Goal: Transaction & Acquisition: Purchase product/service

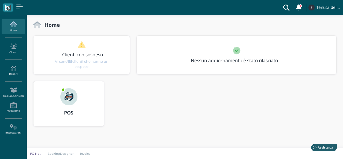
click at [64, 103] on img at bounding box center [68, 96] width 17 height 17
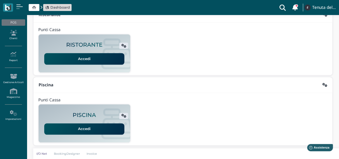
scroll to position [137, 0]
click at [107, 59] on link "Accedi" at bounding box center [84, 58] width 80 height 11
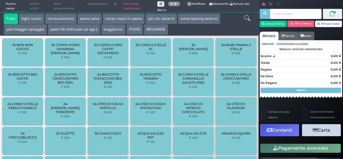
click at [82, 18] on button "extra cena" at bounding box center [89, 18] width 24 height 11
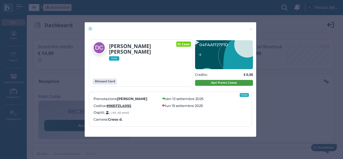
click at [233, 82] on button "Apri Punto Cassa" at bounding box center [224, 83] width 58 height 6
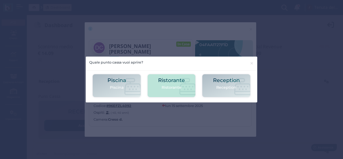
click at [162, 88] on p "Ristorante" at bounding box center [171, 88] width 27 height 6
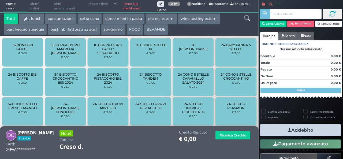
click at [96, 17] on button "extra cena" at bounding box center [89, 18] width 24 height 11
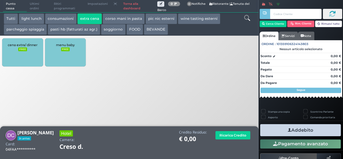
click at [25, 49] on small "FREE" at bounding box center [22, 49] width 9 height 4
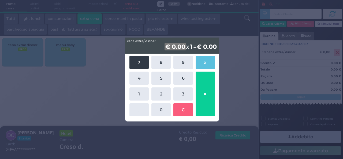
click at [138, 62] on button "7" at bounding box center [138, 62] width 19 height 13
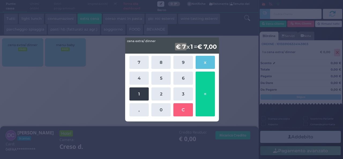
click at [141, 94] on button "1" at bounding box center [138, 93] width 19 height 13
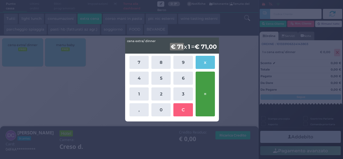
click at [207, 92] on button "=" at bounding box center [205, 94] width 19 height 45
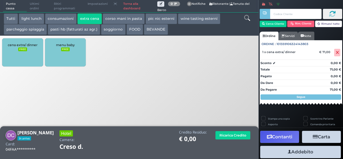
click at [305, 154] on button "Addebito" at bounding box center [300, 152] width 81 height 12
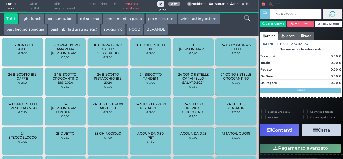
type input "045C040A3A1694"
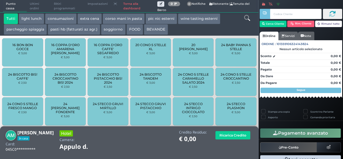
click at [89, 20] on button "extra cena" at bounding box center [89, 18] width 24 height 11
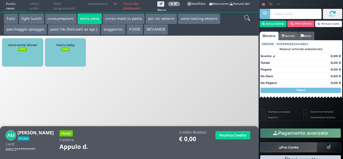
click at [27, 48] on div "cena extra/ dinner FREE" at bounding box center [22, 52] width 41 height 28
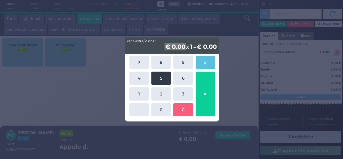
click at [160, 83] on button "5" at bounding box center [160, 78] width 19 height 13
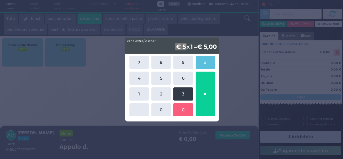
click at [181, 97] on button "3" at bounding box center [182, 93] width 19 height 13
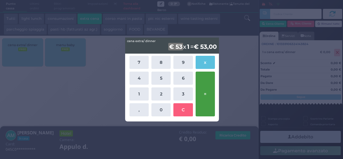
click at [199, 95] on button "=" at bounding box center [205, 94] width 19 height 45
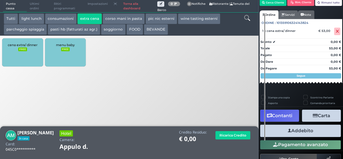
scroll to position [31, 0]
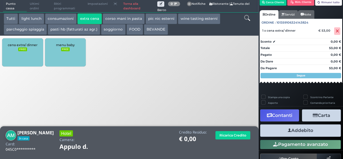
click at [291, 133] on button "Addebito" at bounding box center [300, 130] width 81 height 12
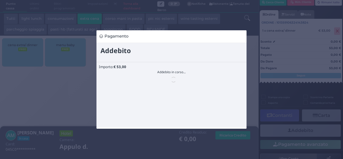
scroll to position [0, 0]
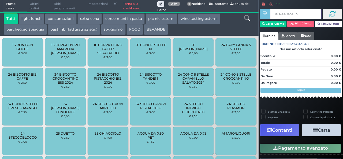
type input "04D7AA0A3A1695"
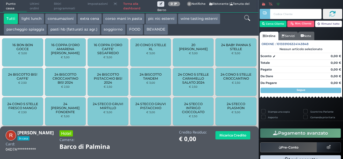
click at [89, 18] on button "extra cena" at bounding box center [89, 18] width 24 height 11
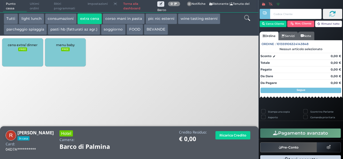
click at [27, 50] on div "cena extra/ dinner FREE" at bounding box center [22, 52] width 41 height 28
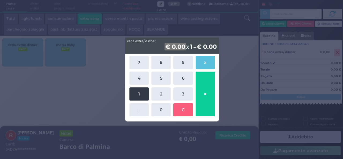
click at [138, 96] on button "1" at bounding box center [138, 93] width 19 height 13
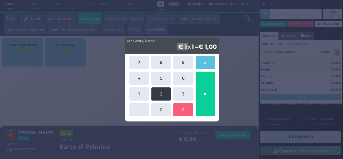
click at [151, 92] on button "2" at bounding box center [160, 93] width 19 height 13
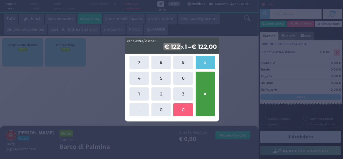
click at [207, 89] on button "=" at bounding box center [205, 94] width 19 height 45
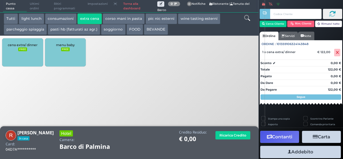
click at [317, 157] on button "Addebito" at bounding box center [300, 152] width 81 height 12
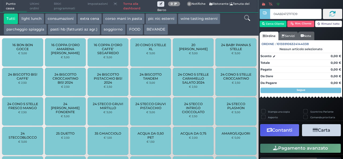
type input "04AB24727F1D90"
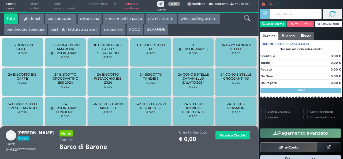
click at [91, 19] on button "extra cena" at bounding box center [89, 18] width 24 height 11
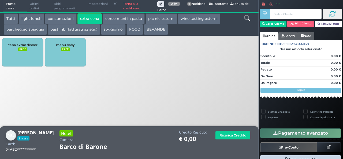
click at [20, 48] on small "FREE" at bounding box center [22, 49] width 9 height 4
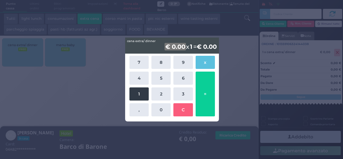
click at [142, 96] on button "1" at bounding box center [138, 93] width 19 height 13
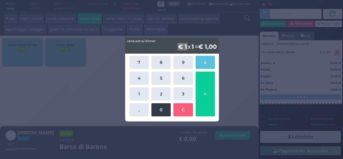
click at [155, 111] on button "0" at bounding box center [160, 109] width 19 height 13
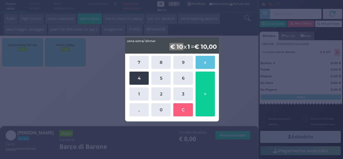
click at [140, 79] on button "4" at bounding box center [138, 78] width 19 height 13
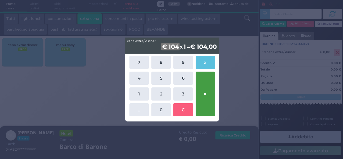
click at [197, 99] on button "=" at bounding box center [205, 94] width 19 height 45
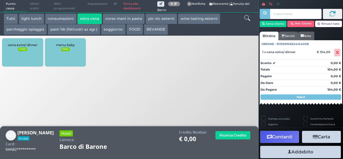
click at [288, 150] on icon "button" at bounding box center [289, 152] width 3 height 6
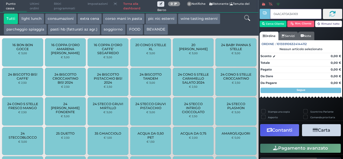
type input "04ACA70A3A1690"
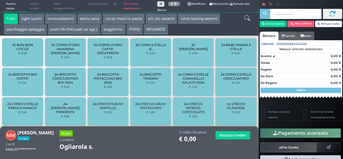
click at [83, 20] on button "extra cena" at bounding box center [89, 18] width 24 height 11
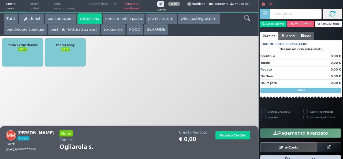
click at [20, 56] on div "cena extra/ dinner FREE" at bounding box center [22, 52] width 41 height 28
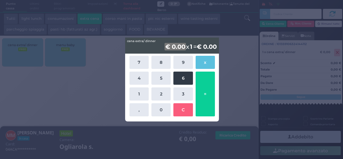
click at [180, 79] on button "6" at bounding box center [182, 78] width 19 height 13
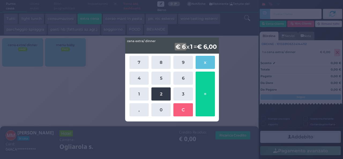
click at [168, 91] on button "2" at bounding box center [160, 93] width 19 height 13
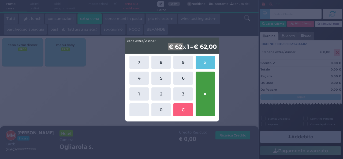
click at [210, 92] on button "=" at bounding box center [205, 94] width 19 height 45
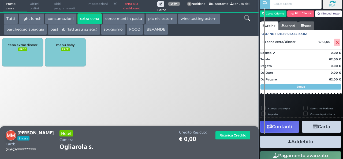
scroll to position [31, 0]
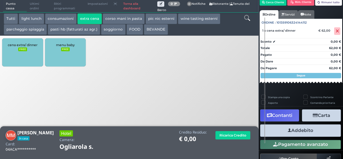
click at [299, 132] on button "Addebito" at bounding box center [300, 130] width 81 height 12
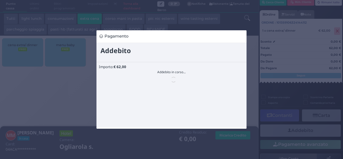
scroll to position [0, 0]
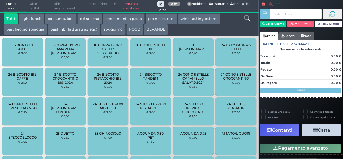
click at [90, 17] on button "extra cena" at bounding box center [89, 18] width 24 height 11
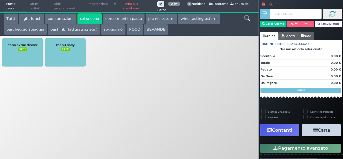
click at [24, 47] on div "cena extra/ dinner FREE" at bounding box center [22, 52] width 41 height 28
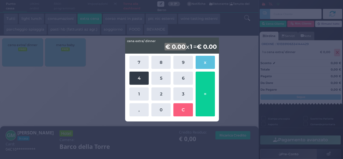
click at [144, 75] on button "4" at bounding box center [138, 78] width 19 height 13
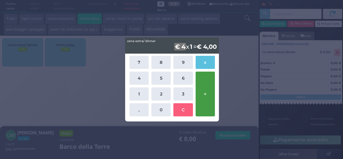
click at [207, 97] on button "=" at bounding box center [205, 94] width 19 height 45
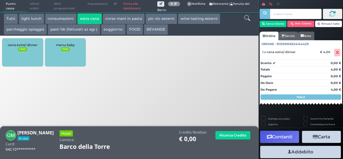
click at [298, 154] on button "Addebito" at bounding box center [300, 152] width 81 height 12
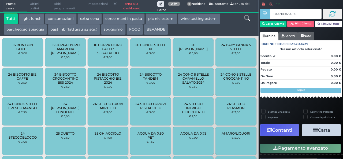
type input "0437100A3A1696"
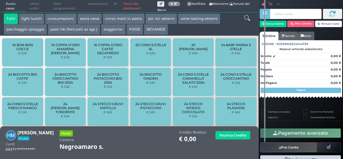
click at [298, 154] on div "Apri cassetto" at bounding box center [301, 160] width 84 height 12
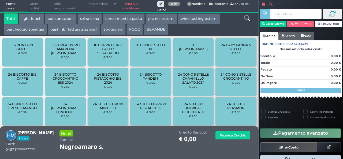
click at [93, 23] on button "extra cena" at bounding box center [89, 18] width 24 height 11
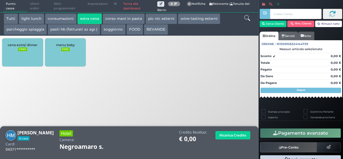
click at [34, 46] on span "cena extra/ dinner" at bounding box center [23, 45] width 30 height 4
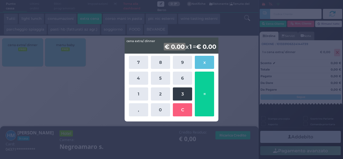
click at [184, 92] on button "3" at bounding box center [182, 93] width 19 height 13
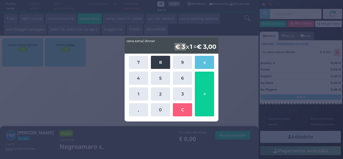
click at [157, 62] on button "8" at bounding box center [160, 62] width 19 height 13
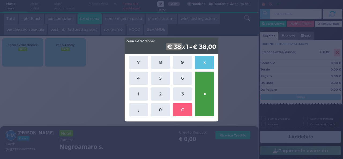
click at [199, 97] on button "=" at bounding box center [204, 94] width 19 height 45
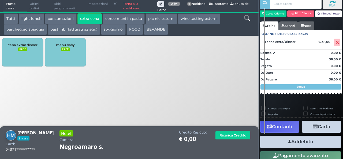
scroll to position [31, 0]
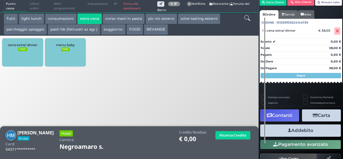
click at [298, 133] on button "Addebito" at bounding box center [300, 130] width 81 height 12
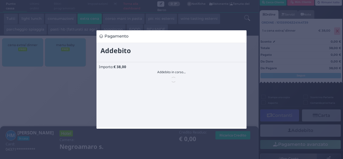
scroll to position [0, 0]
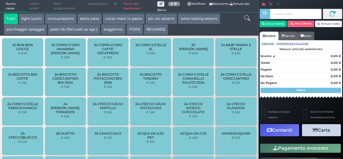
click at [87, 17] on button "extra cena" at bounding box center [89, 18] width 24 height 11
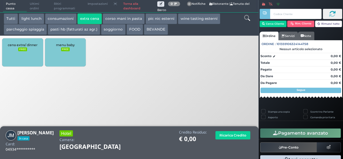
click at [17, 49] on div "cena extra/ dinner FREE" at bounding box center [22, 52] width 41 height 28
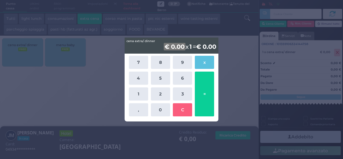
click at [144, 101] on div "7 8 9 x 4 5 6 1 2 3 , 0 C =" at bounding box center [172, 85] width 88 height 63
click at [145, 93] on button "1" at bounding box center [138, 93] width 19 height 13
click at [177, 92] on button "3" at bounding box center [182, 93] width 19 height 13
click at [165, 67] on button "8" at bounding box center [160, 62] width 19 height 13
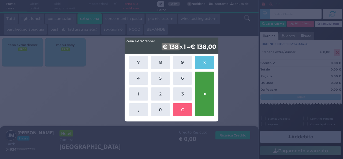
click at [203, 90] on button "=" at bounding box center [204, 94] width 19 height 45
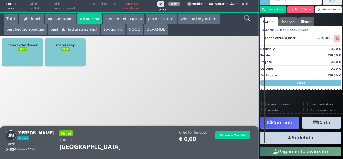
scroll to position [31, 0]
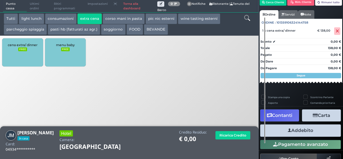
click at [294, 133] on button "Addebito" at bounding box center [300, 130] width 81 height 12
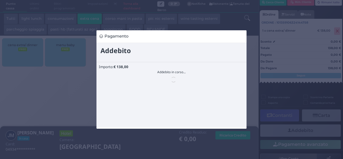
scroll to position [0, 0]
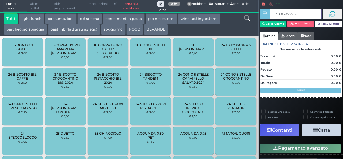
type input "04E0840A3A1694"
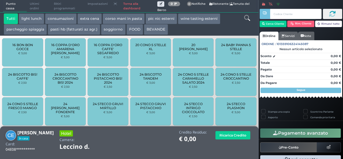
click at [90, 18] on button "extra cena" at bounding box center [89, 18] width 24 height 11
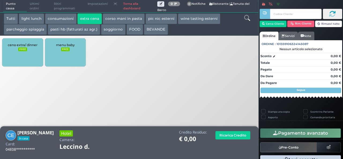
click at [18, 49] on div "cena extra/ dinner FREE" at bounding box center [22, 52] width 41 height 28
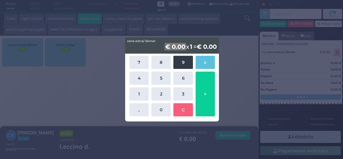
click at [180, 65] on button "9" at bounding box center [182, 62] width 19 height 13
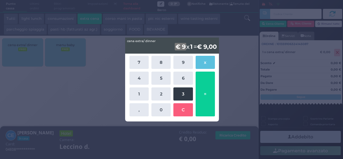
click at [181, 94] on button "3" at bounding box center [182, 93] width 19 height 13
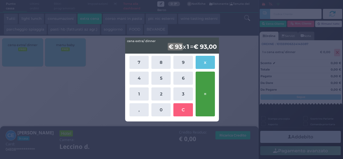
click at [209, 98] on button "=" at bounding box center [205, 94] width 19 height 45
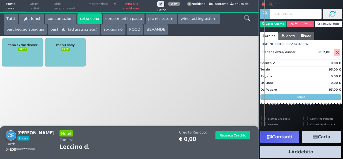
click at [298, 155] on button "Addebito" at bounding box center [300, 152] width 81 height 12
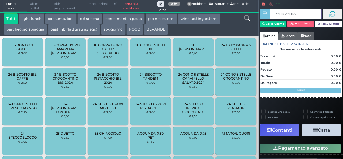
type input "047B118A7F1D94"
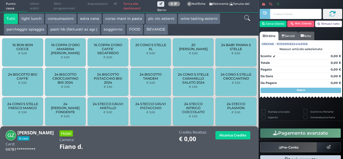
click at [80, 18] on button "extra cena" at bounding box center [89, 18] width 24 height 11
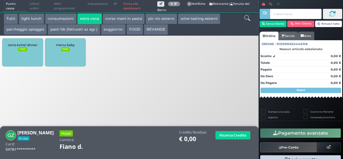
click at [18, 51] on small "FREE" at bounding box center [22, 49] width 9 height 4
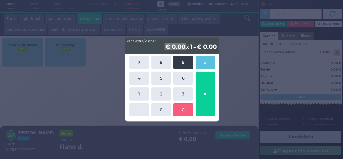
click at [179, 67] on button "9" at bounding box center [182, 62] width 19 height 13
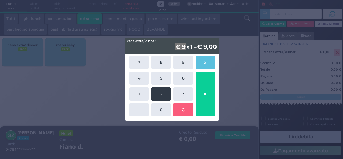
click at [165, 90] on button "2" at bounding box center [160, 93] width 19 height 13
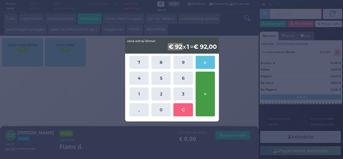
click at [202, 88] on button "=" at bounding box center [205, 94] width 19 height 45
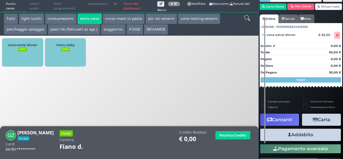
scroll to position [31, 0]
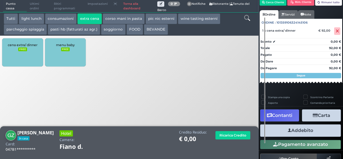
click at [297, 127] on button "Addebito" at bounding box center [300, 130] width 81 height 12
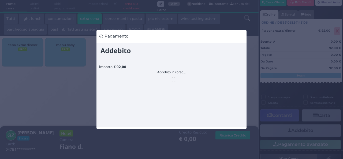
scroll to position [0, 0]
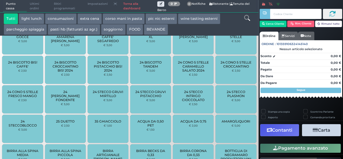
scroll to position [17, 0]
type input "044F65727F1D91"
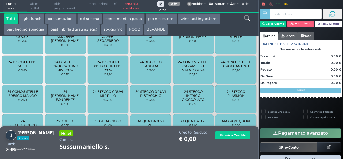
click at [85, 18] on button "extra cena" at bounding box center [89, 18] width 24 height 11
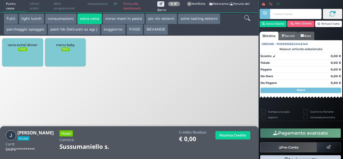
click at [10, 57] on div "cena extra/ dinner FREE" at bounding box center [22, 52] width 41 height 28
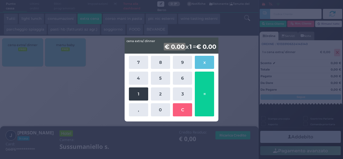
click at [132, 92] on button "1" at bounding box center [138, 93] width 19 height 13
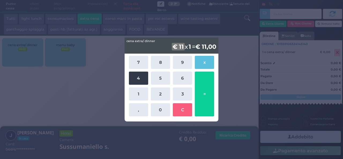
click at [135, 81] on button "4" at bounding box center [138, 78] width 19 height 13
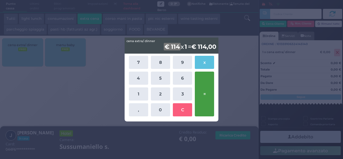
click at [200, 100] on button "=" at bounding box center [204, 94] width 19 height 45
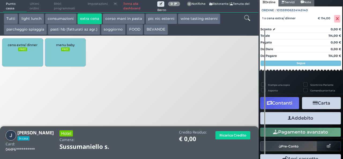
scroll to position [53, 0]
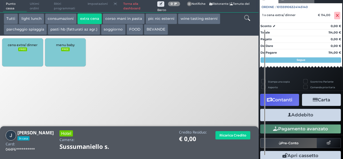
click at [292, 114] on button "Addebito" at bounding box center [300, 115] width 81 height 12
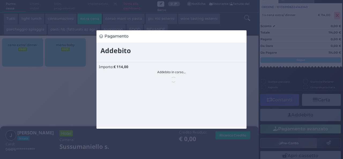
scroll to position [0, 0]
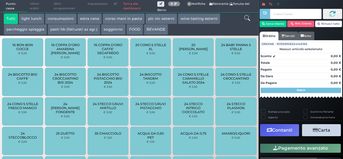
click at [92, 17] on button "extra cena" at bounding box center [89, 18] width 24 height 11
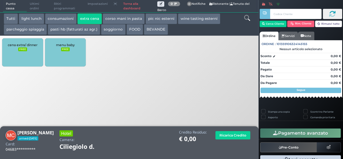
click at [24, 50] on small "FREE" at bounding box center [22, 49] width 9 height 4
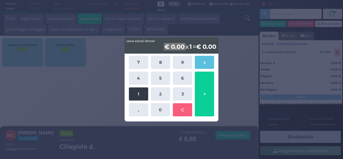
click at [138, 96] on button "1" at bounding box center [138, 93] width 19 height 13
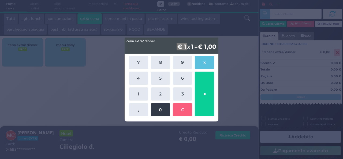
click at [166, 112] on button "0" at bounding box center [160, 109] width 19 height 13
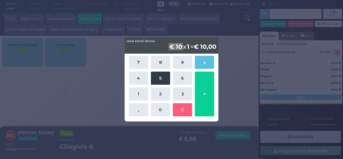
click at [164, 80] on button "5" at bounding box center [160, 78] width 19 height 13
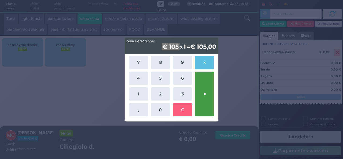
click at [204, 91] on button "=" at bounding box center [204, 94] width 19 height 45
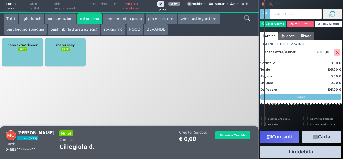
click at [310, 152] on button "Addebito" at bounding box center [300, 152] width 81 height 12
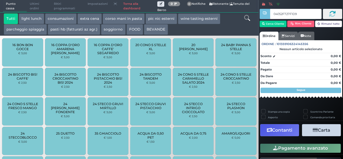
type input "04052F727F1D91"
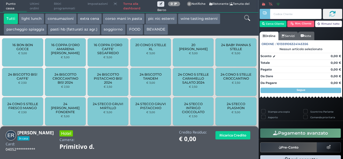
click at [87, 20] on button "extra cena" at bounding box center [89, 18] width 24 height 11
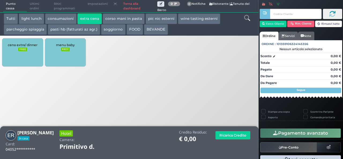
click at [28, 53] on div "cena extra/ dinner FREE" at bounding box center [22, 52] width 41 height 28
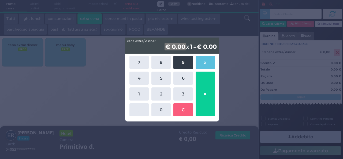
click at [184, 59] on button "9" at bounding box center [182, 62] width 19 height 13
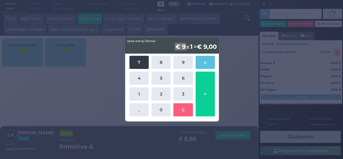
click at [144, 65] on button "7" at bounding box center [138, 62] width 19 height 13
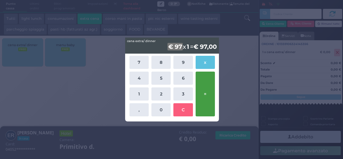
click at [205, 94] on button "=" at bounding box center [205, 94] width 19 height 45
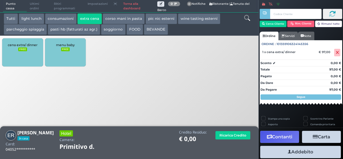
click at [288, 151] on icon "button" at bounding box center [289, 152] width 3 height 6
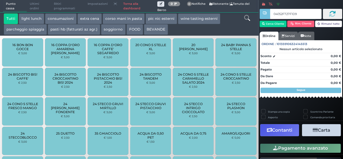
type input "04052F727F1D91"
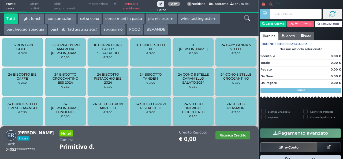
click at [229, 133] on button "Ricarica Credito" at bounding box center [232, 135] width 35 height 8
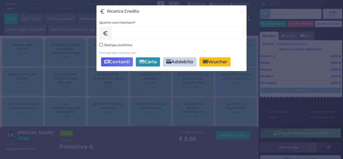
click at [208, 117] on div "Ricarica Credito × close Quanto vuoi ricaricare? € Aggiungi Bonus Stampa scontr…" at bounding box center [171, 79] width 343 height 159
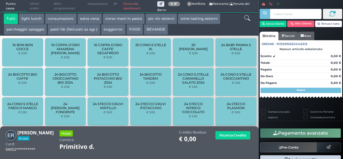
click at [83, 21] on button "extra cena" at bounding box center [89, 18] width 24 height 11
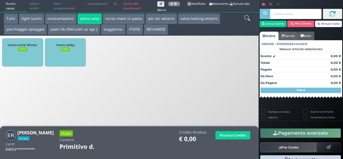
click at [15, 40] on div "cena extra/ dinner FREE" at bounding box center [22, 52] width 41 height 28
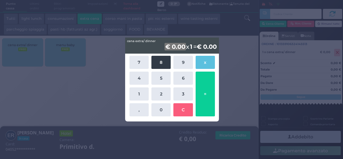
click at [165, 61] on button "8" at bounding box center [160, 62] width 19 height 13
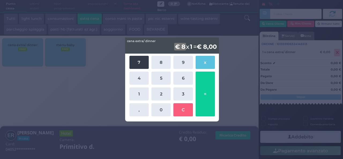
click at [140, 56] on button "7" at bounding box center [138, 62] width 19 height 13
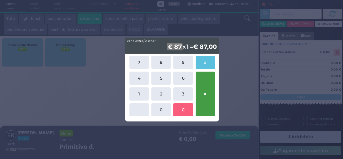
click at [204, 99] on button "=" at bounding box center [205, 94] width 19 height 45
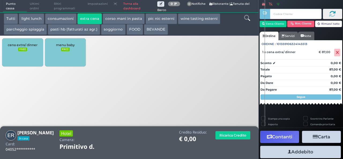
click at [287, 147] on button "Addebito" at bounding box center [300, 152] width 81 height 12
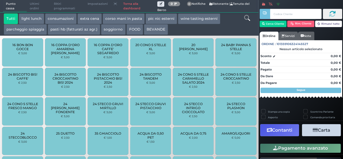
drag, startPoint x: 174, startPoint y: 43, endPoint x: 221, endPoint y: 38, distance: 47.2
click at [188, 43] on div "20 STECCO DONNY € 3,00" at bounding box center [193, 52] width 41 height 28
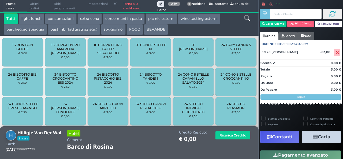
click at [83, 20] on button "extra cena" at bounding box center [89, 18] width 24 height 11
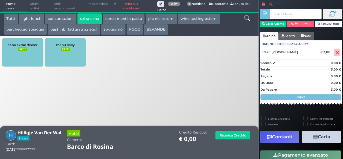
click at [22, 55] on div "cena extra/ dinner FREE" at bounding box center [22, 52] width 41 height 28
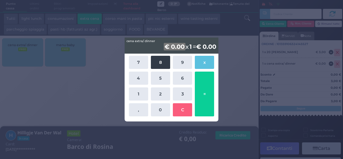
click at [158, 64] on button "8" at bounding box center [160, 62] width 19 height 13
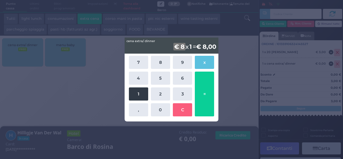
click at [139, 99] on button "1" at bounding box center [138, 93] width 19 height 13
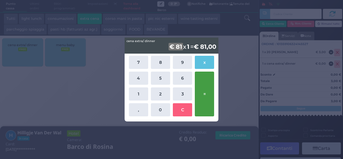
click at [203, 95] on button "=" at bounding box center [204, 94] width 19 height 45
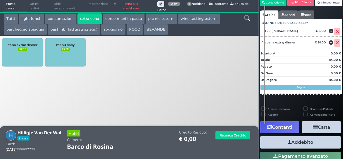
scroll to position [31, 0]
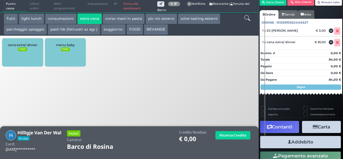
click at [301, 145] on button "Addebito" at bounding box center [300, 142] width 81 height 12
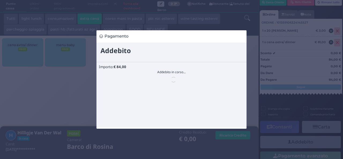
scroll to position [0, 0]
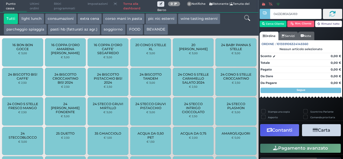
type input "0453D80A3A1690"
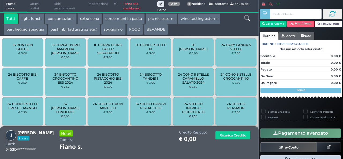
click at [90, 19] on button "extra cena" at bounding box center [89, 18] width 24 height 11
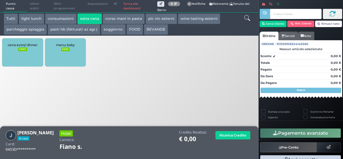
click at [21, 51] on small "FREE" at bounding box center [22, 49] width 9 height 4
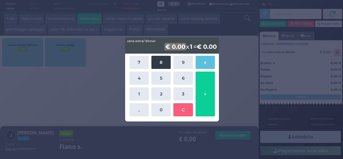
click at [163, 64] on button "8" at bounding box center [160, 62] width 19 height 13
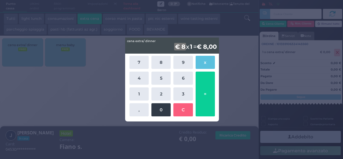
click at [166, 111] on button "0" at bounding box center [160, 109] width 19 height 13
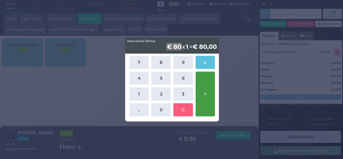
click at [212, 98] on button "=" at bounding box center [205, 94] width 19 height 45
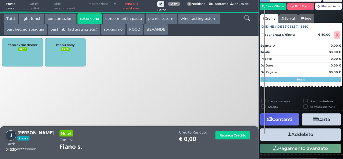
scroll to position [31, 0]
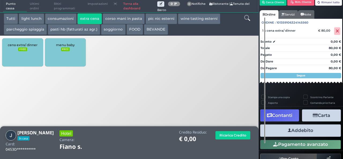
click at [295, 130] on button "Addebito" at bounding box center [300, 130] width 81 height 12
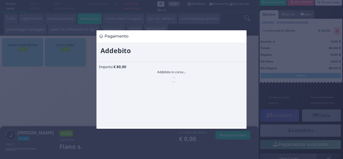
scroll to position [0, 0]
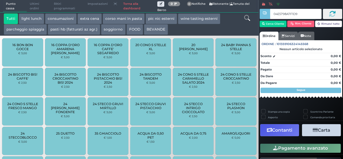
type input "04E5798A7F1D90"
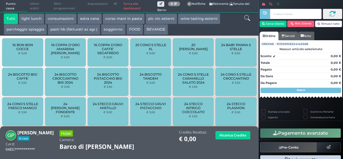
click at [88, 18] on button "extra cena" at bounding box center [89, 18] width 24 height 11
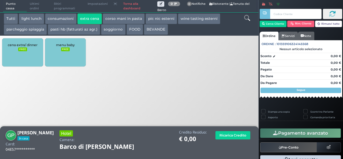
click at [19, 51] on small "FREE" at bounding box center [22, 49] width 9 height 4
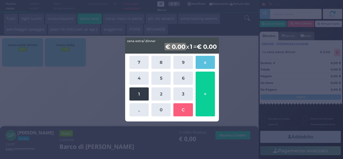
click at [135, 97] on button "1" at bounding box center [138, 93] width 19 height 13
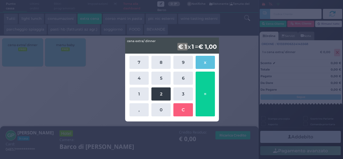
click at [158, 96] on button "2" at bounding box center [160, 93] width 19 height 13
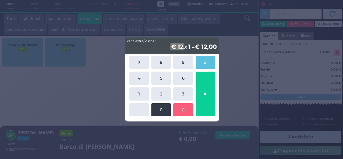
click at [158, 110] on button "0" at bounding box center [160, 109] width 19 height 13
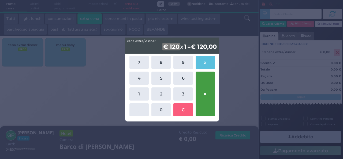
click at [205, 98] on button "=" at bounding box center [205, 94] width 19 height 45
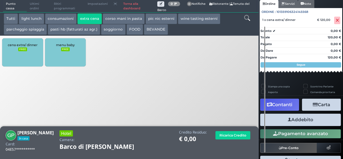
scroll to position [47, 0]
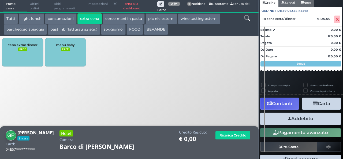
click at [294, 118] on button "Addebito" at bounding box center [300, 119] width 81 height 12
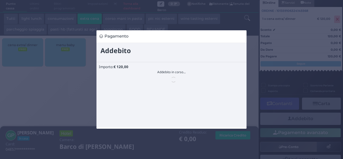
scroll to position [0, 0]
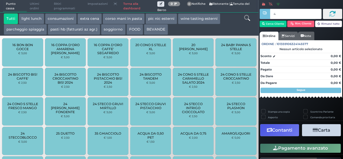
type input "4"
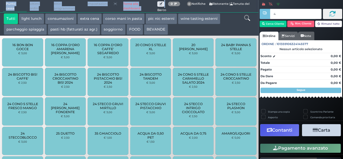
drag, startPoint x: 166, startPoint y: 2, endPoint x: 212, endPoint y: -17, distance: 49.9
click at [212, 0] on html "Punto cassa [GEOGRAPHIC_DATA] Ultimi ordini Delivery Ritiri programmati Imposta…" at bounding box center [171, 79] width 343 height 159
